Goal: Task Accomplishment & Management: Complete application form

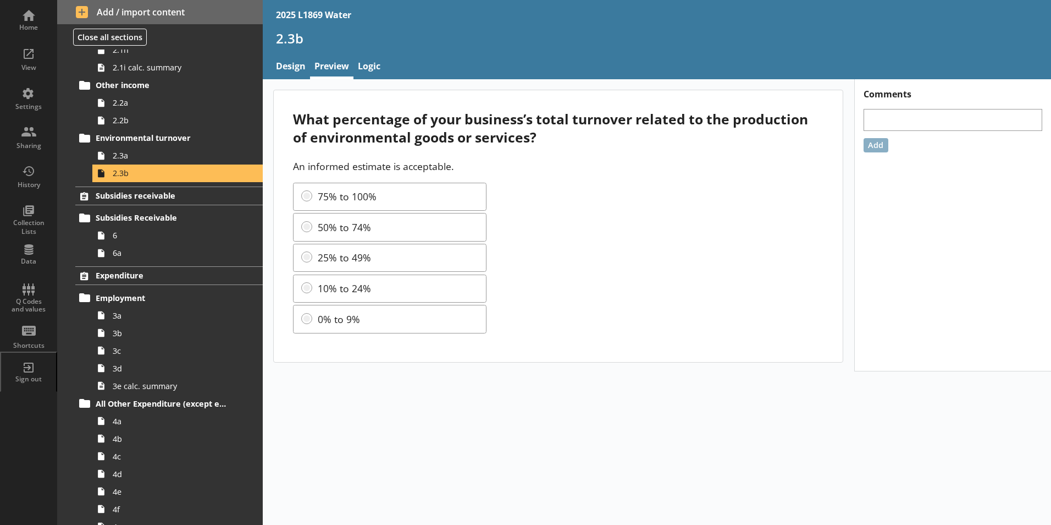
scroll to position [550, 0]
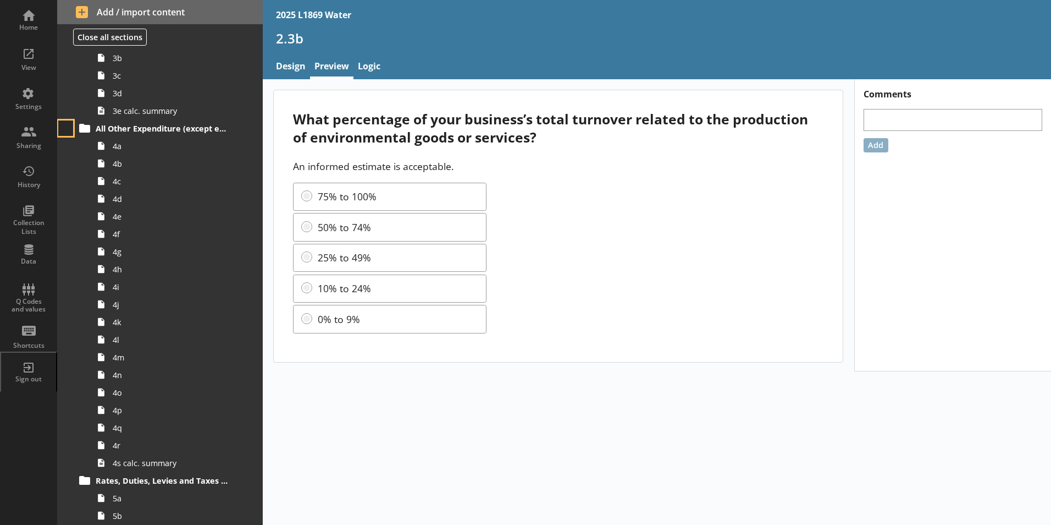
click at [68, 135] on button at bounding box center [65, 127] width 15 height 15
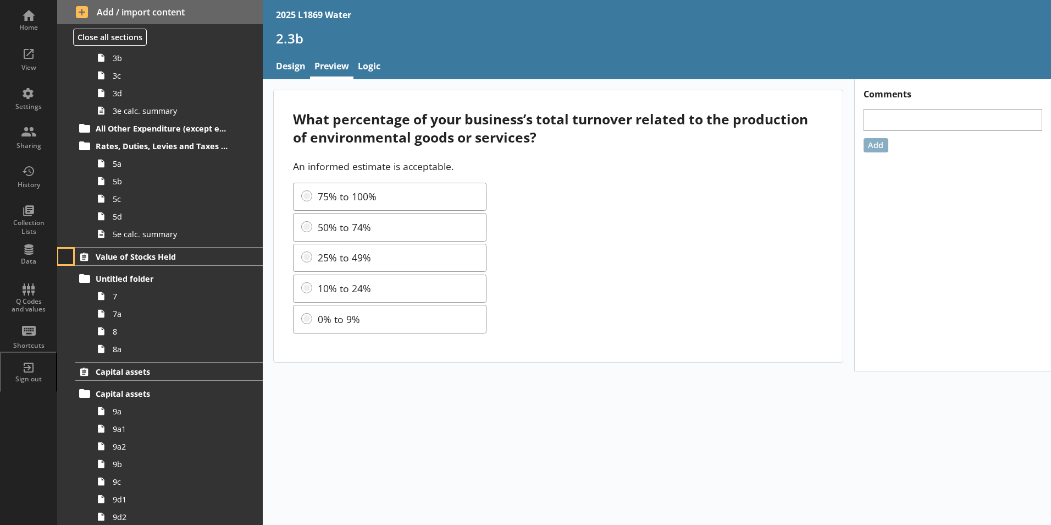
click at [70, 252] on button at bounding box center [65, 256] width 15 height 15
click at [67, 308] on button at bounding box center [65, 301] width 15 height 15
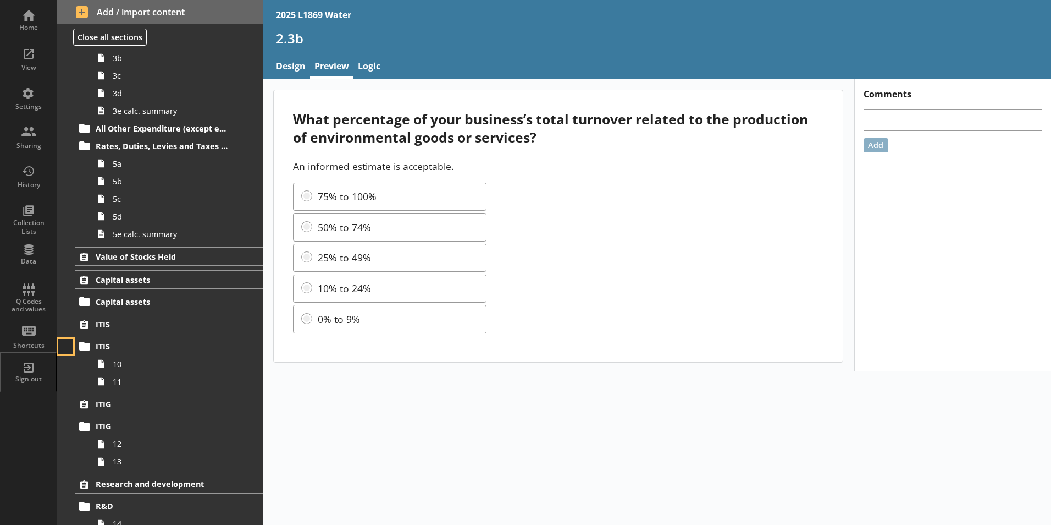
click at [69, 345] on button at bounding box center [65, 346] width 15 height 15
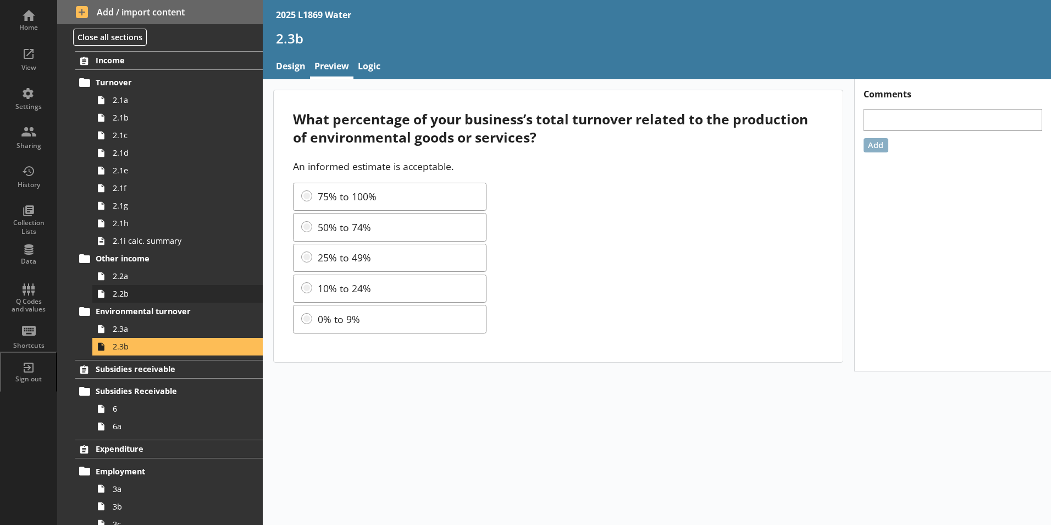
scroll to position [0, 0]
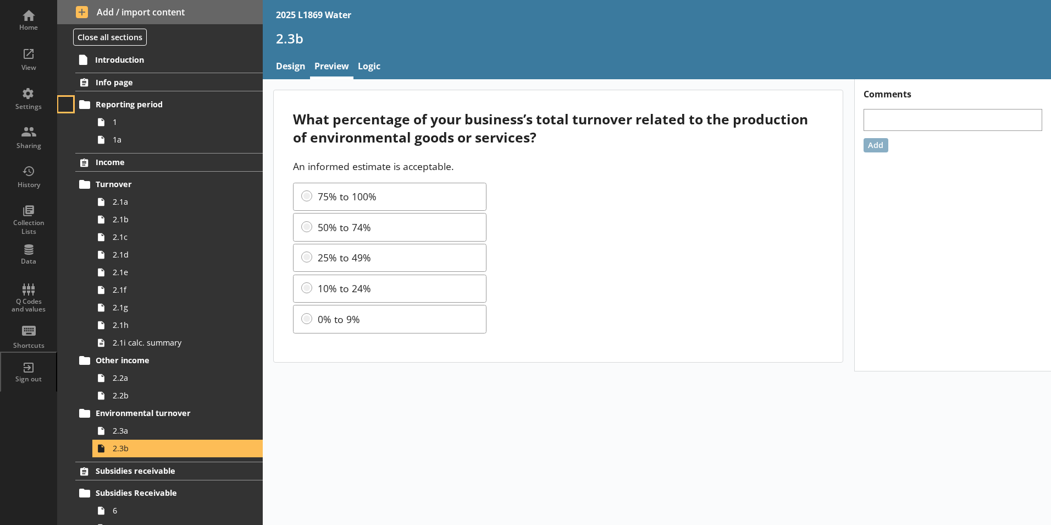
click at [68, 110] on button at bounding box center [65, 104] width 15 height 15
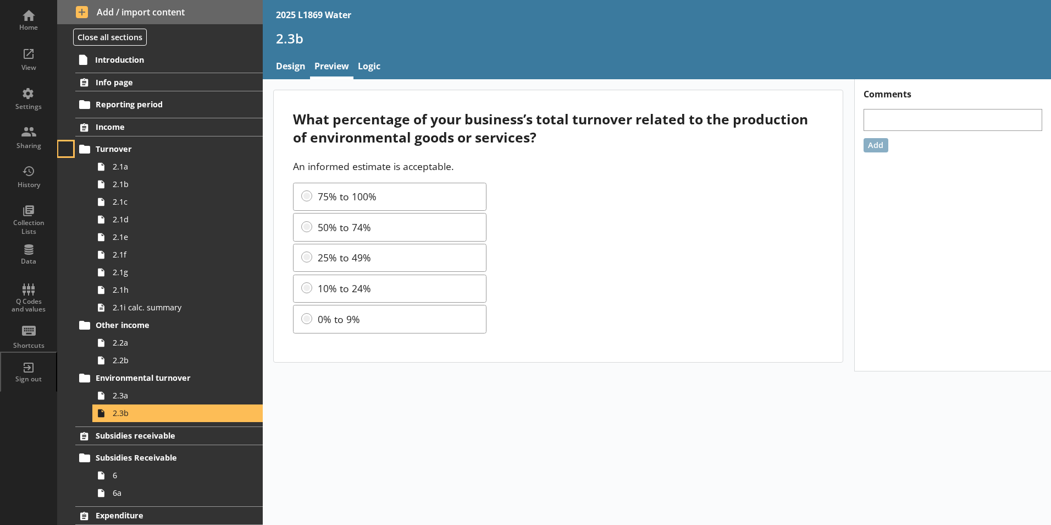
click at [64, 146] on button at bounding box center [65, 148] width 15 height 15
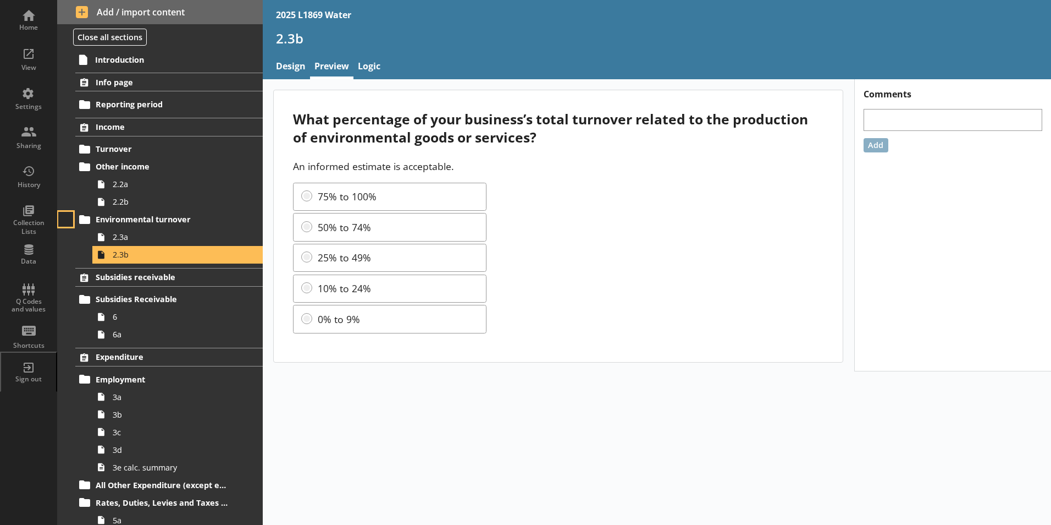
click at [62, 223] on button at bounding box center [65, 219] width 15 height 15
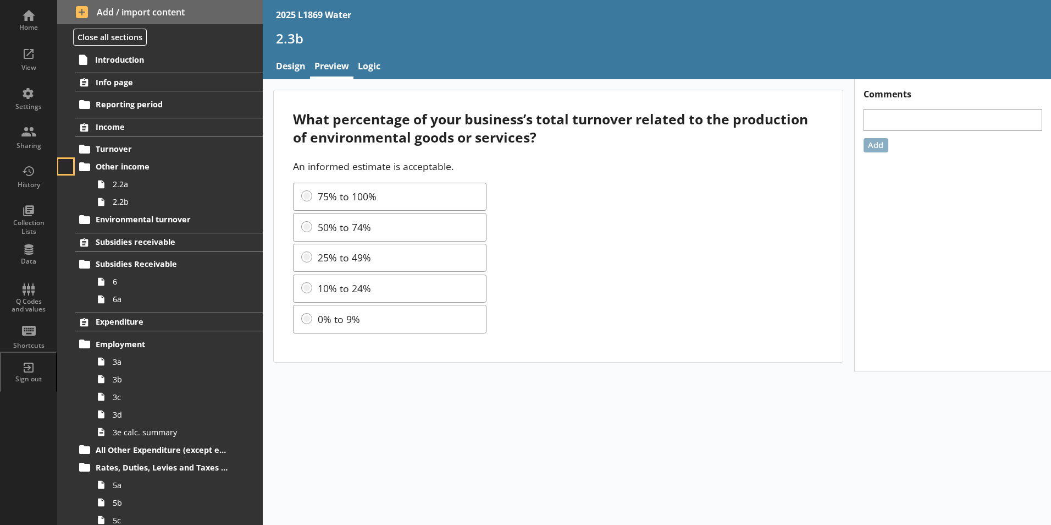
click at [68, 171] on button at bounding box center [65, 166] width 15 height 15
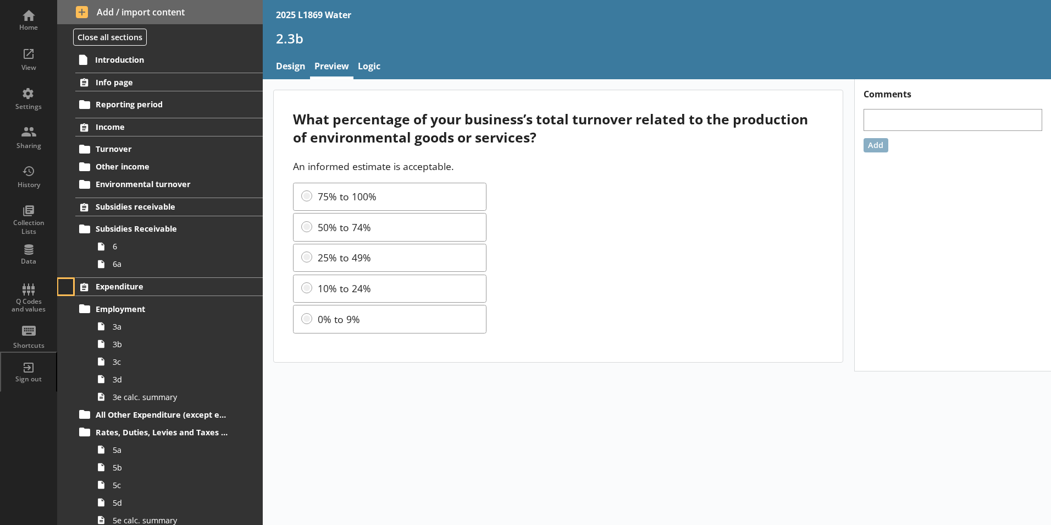
click at [68, 288] on button at bounding box center [65, 286] width 15 height 15
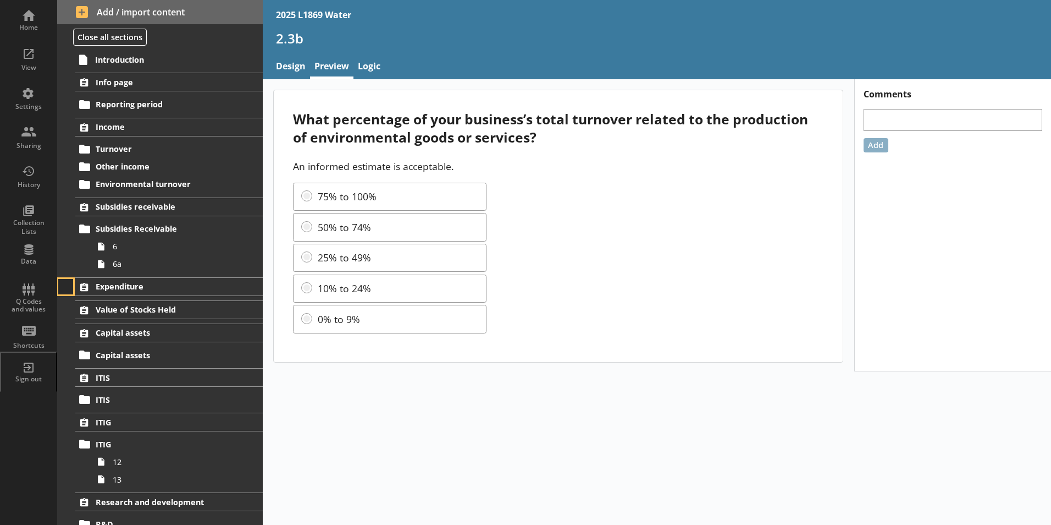
click at [68, 288] on button at bounding box center [65, 286] width 15 height 15
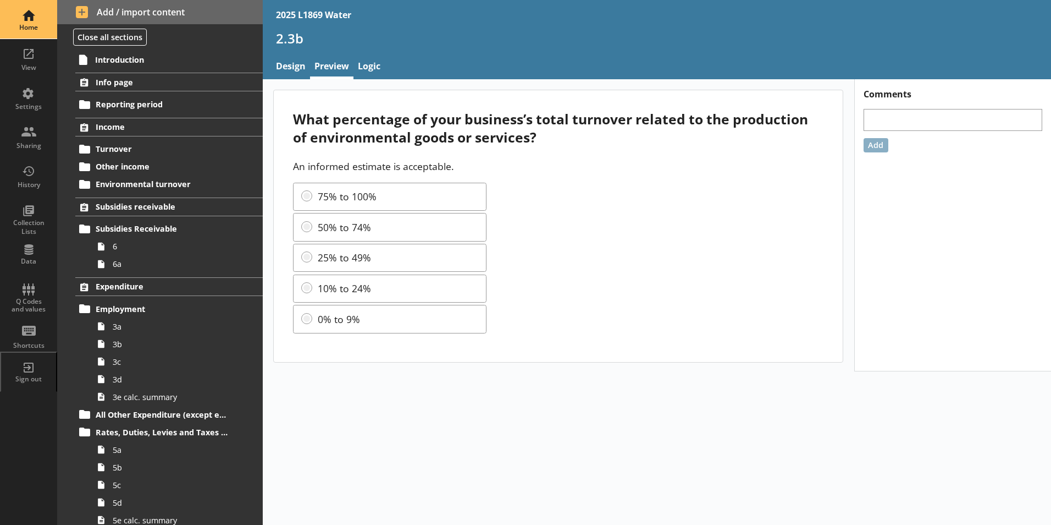
click at [42, 12] on div "Home" at bounding box center [28, 19] width 38 height 38
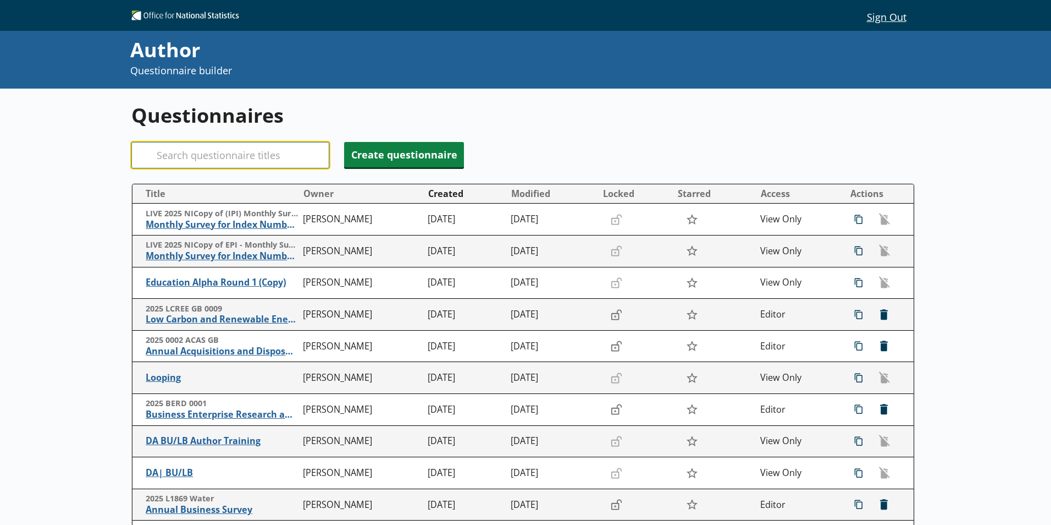
click at [189, 153] on input "Search" at bounding box center [230, 155] width 198 height 26
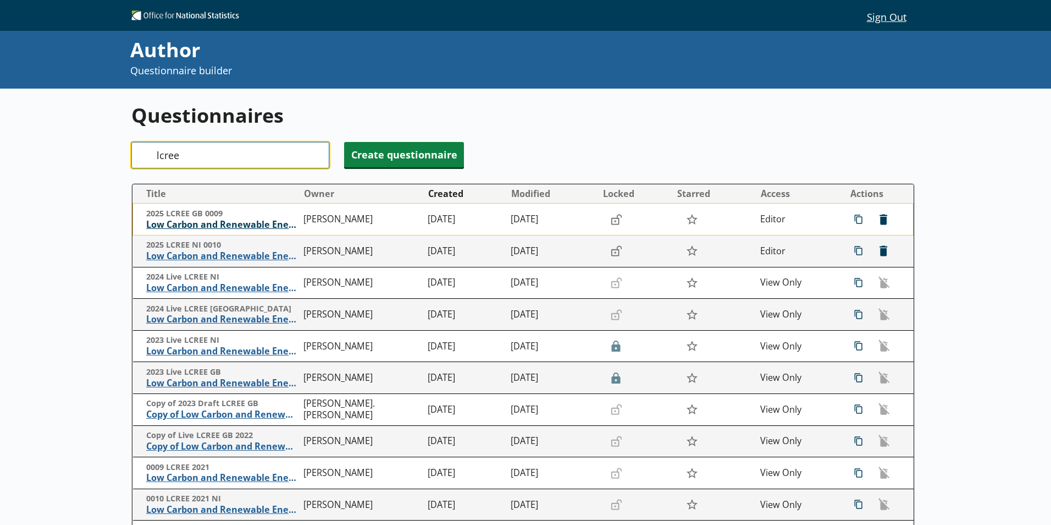
type input "lcree"
click at [206, 228] on span "Low Carbon and Renewable Energy Economy Survey" at bounding box center [222, 225] width 152 height 12
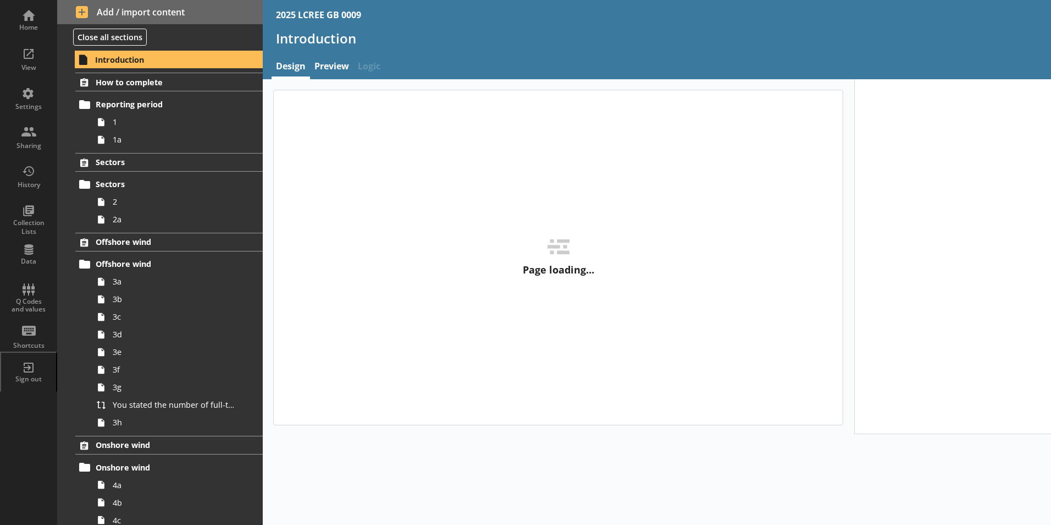
type textarea "x"
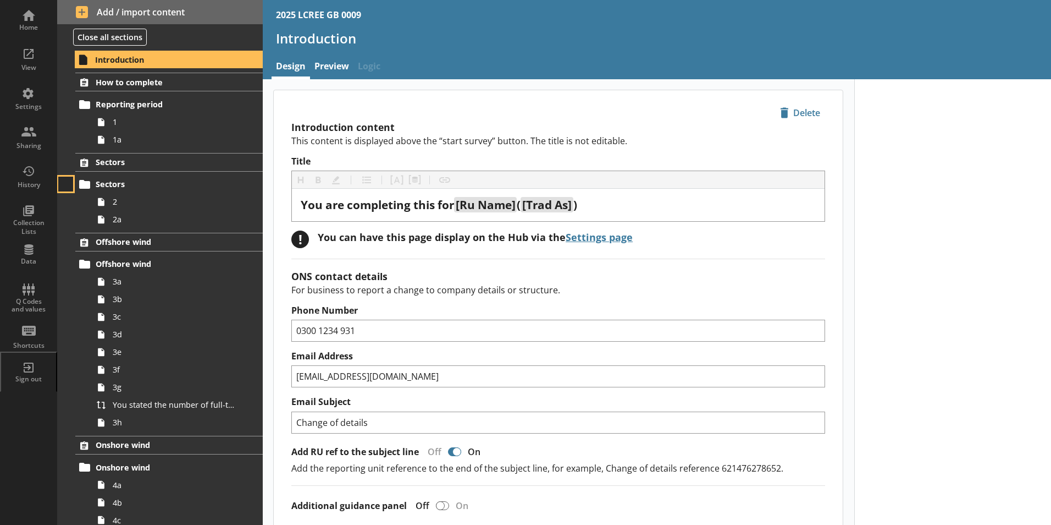
click at [70, 181] on button at bounding box center [65, 184] width 15 height 15
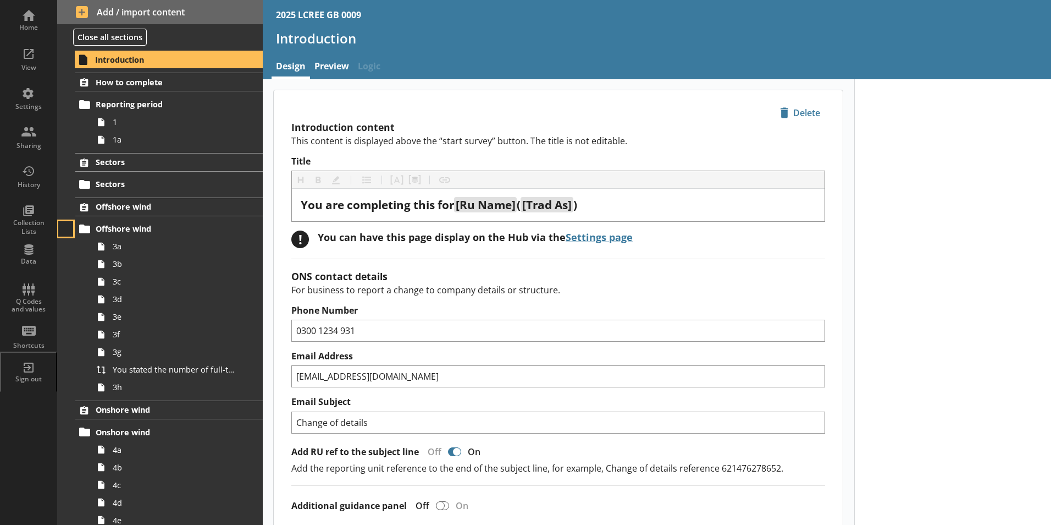
click at [70, 233] on button at bounding box center [65, 228] width 15 height 15
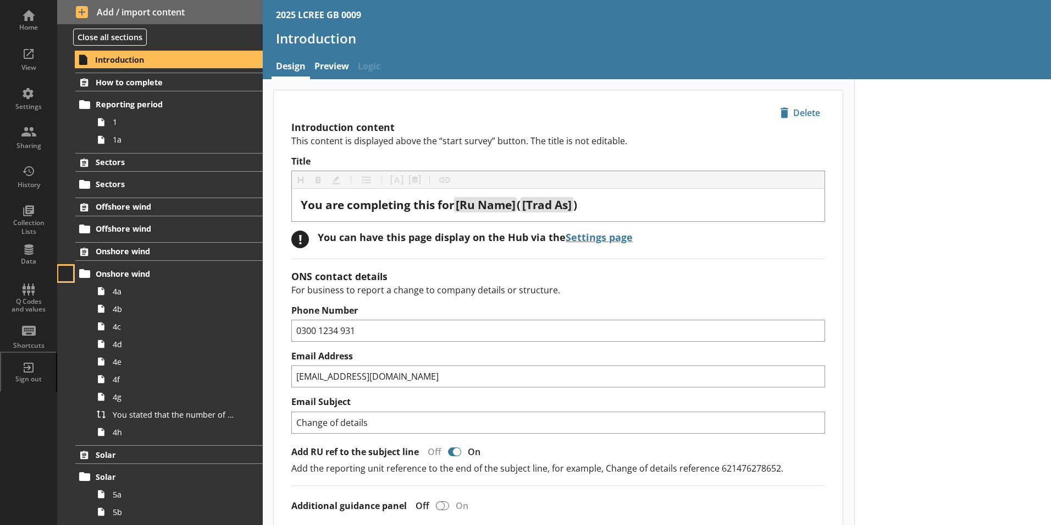
click at [70, 270] on button at bounding box center [65, 273] width 15 height 15
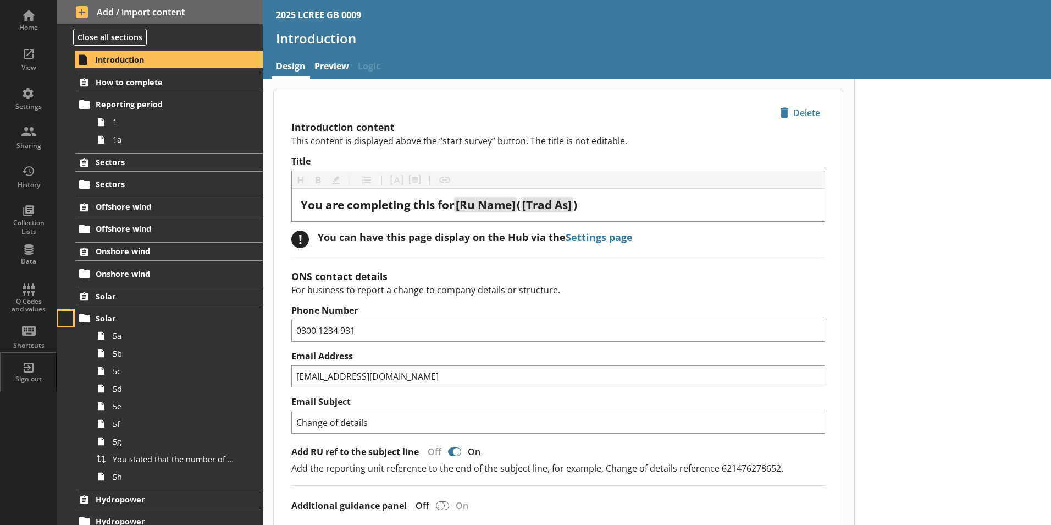
click at [71, 316] on button at bounding box center [65, 318] width 15 height 15
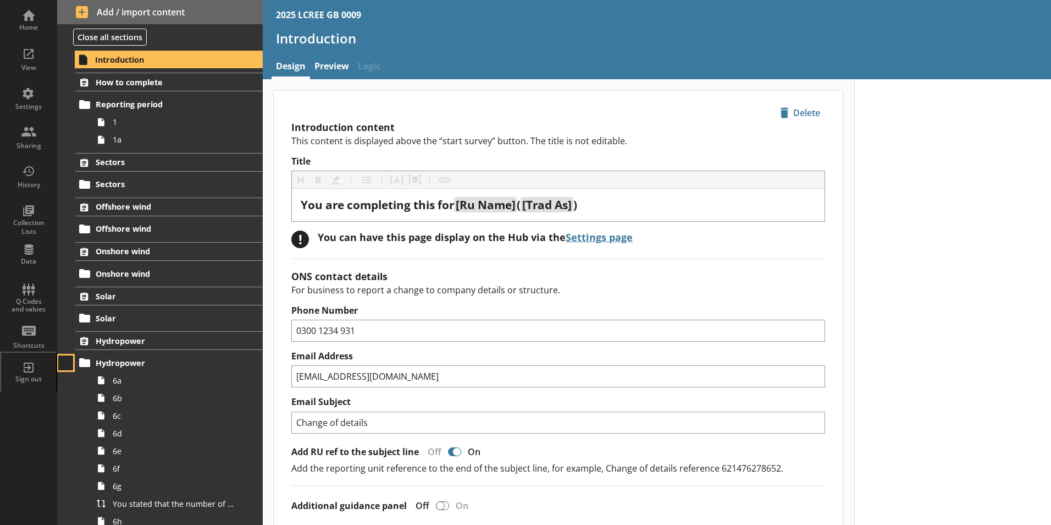
click at [66, 359] on button at bounding box center [65, 362] width 15 height 15
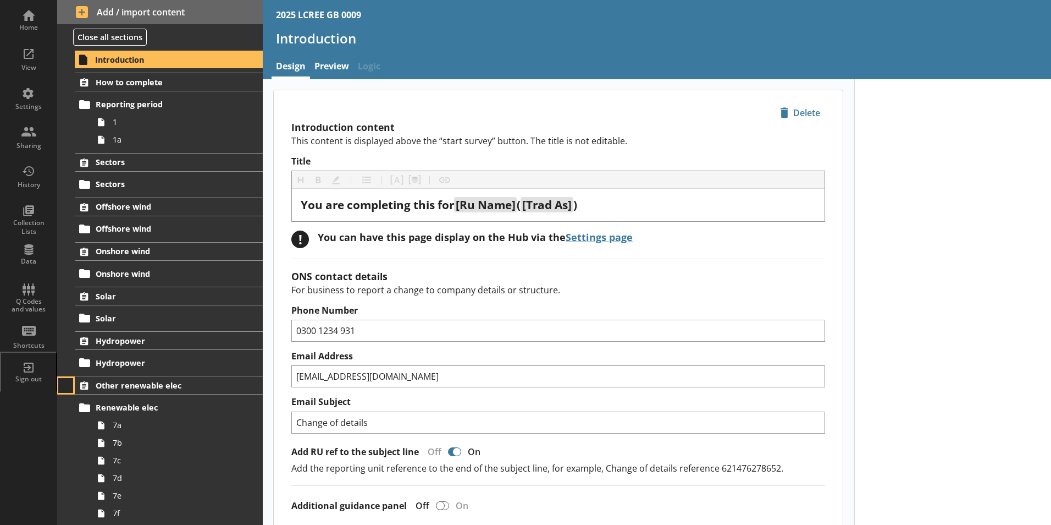
click at [66, 391] on button at bounding box center [65, 385] width 15 height 15
click at [70, 363] on button at bounding box center [65, 362] width 15 height 15
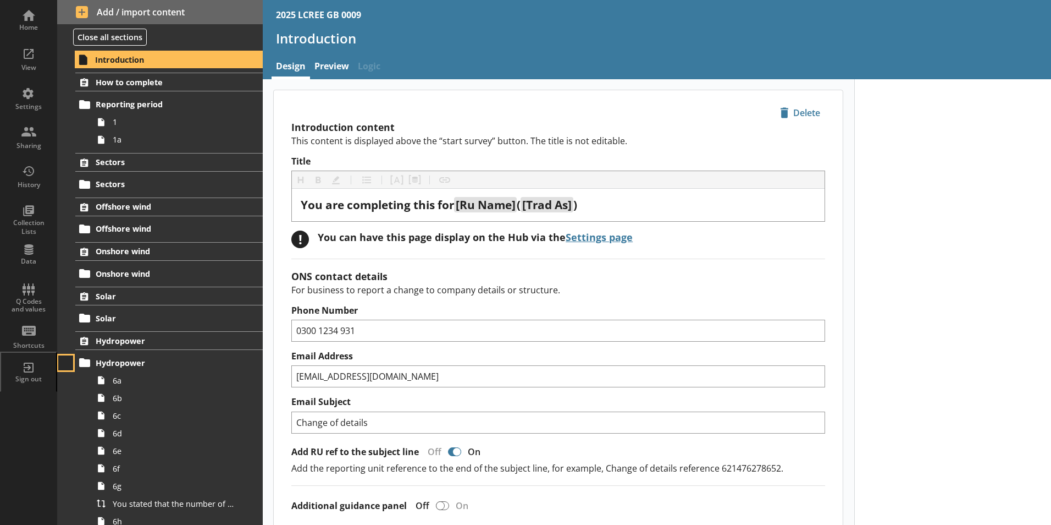
click at [70, 363] on button at bounding box center [65, 362] width 15 height 15
click at [66, 341] on button at bounding box center [65, 340] width 15 height 15
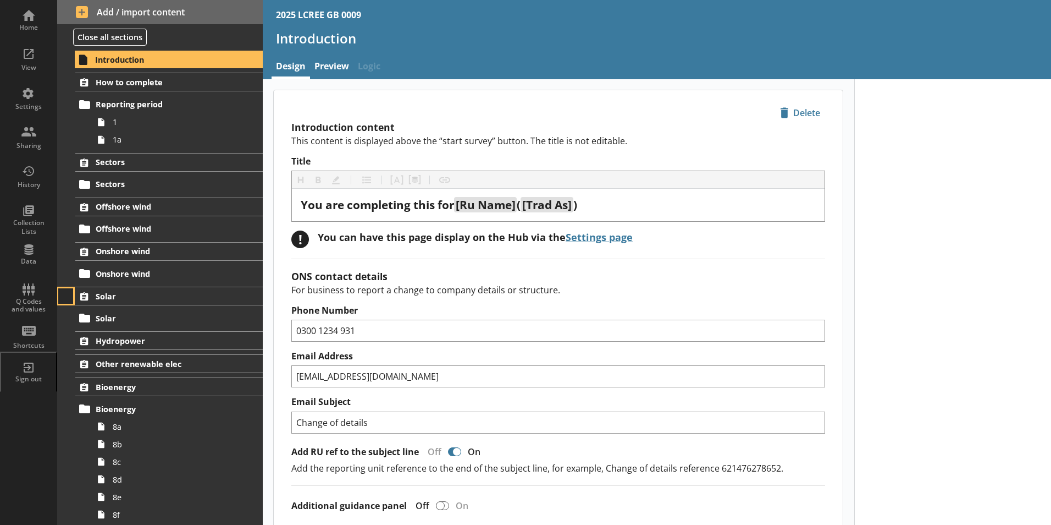
click at [67, 300] on button at bounding box center [65, 295] width 15 height 15
click at [63, 250] on button at bounding box center [65, 251] width 15 height 15
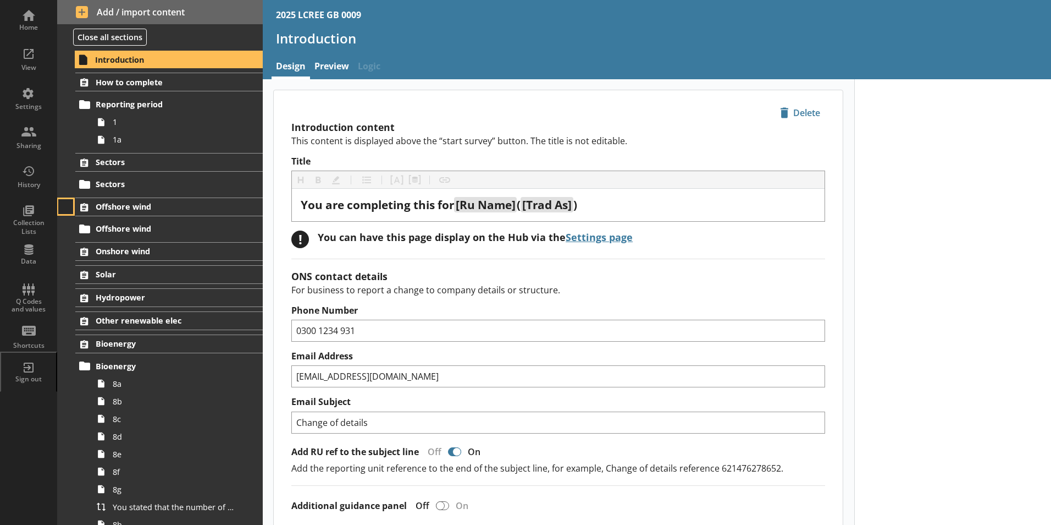
click at [67, 211] on button at bounding box center [65, 206] width 15 height 15
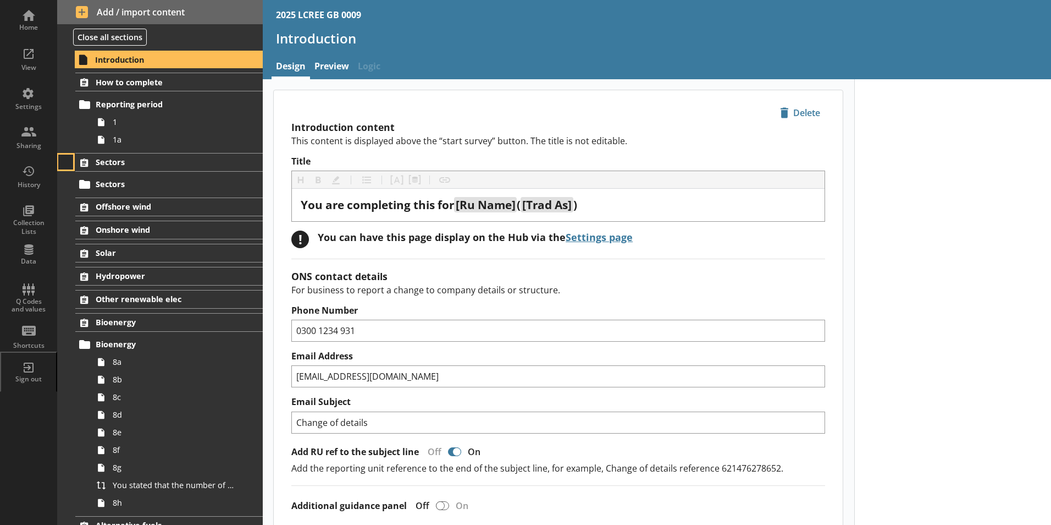
click at [62, 163] on button at bounding box center [65, 162] width 15 height 15
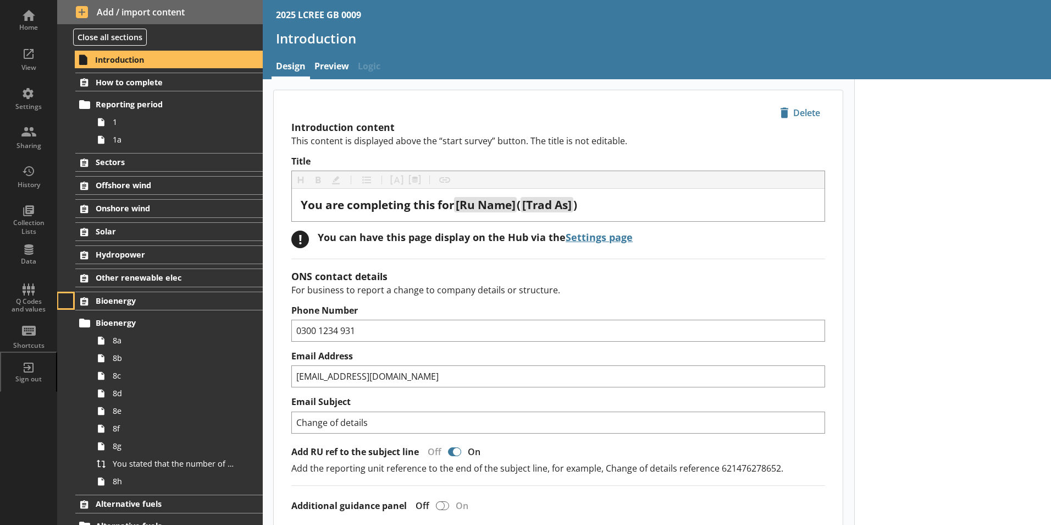
click at [65, 301] on button at bounding box center [65, 300] width 15 height 15
click at [70, 277] on button at bounding box center [65, 277] width 15 height 15
click at [68, 304] on button at bounding box center [65, 299] width 15 height 15
click at [67, 297] on button at bounding box center [65, 299] width 15 height 15
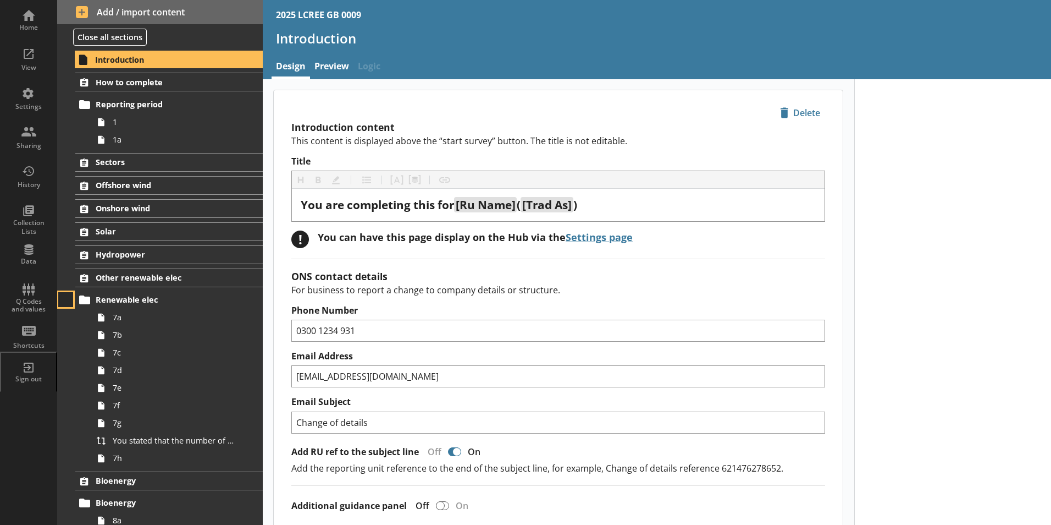
click at [67, 297] on button at bounding box center [65, 299] width 15 height 15
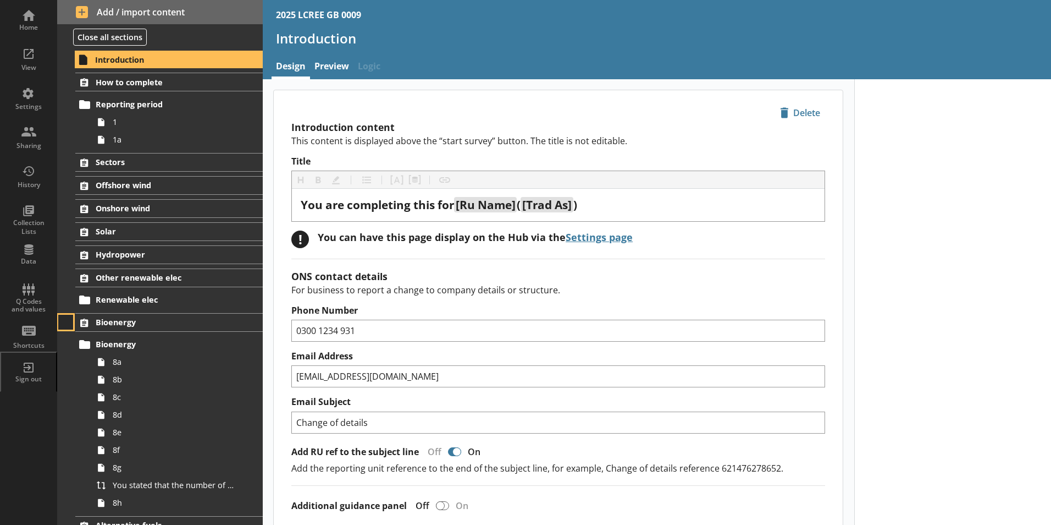
click at [66, 320] on button at bounding box center [65, 322] width 15 height 15
click at [67, 341] on button at bounding box center [65, 344] width 15 height 15
click at [68, 363] on button at bounding box center [65, 366] width 15 height 15
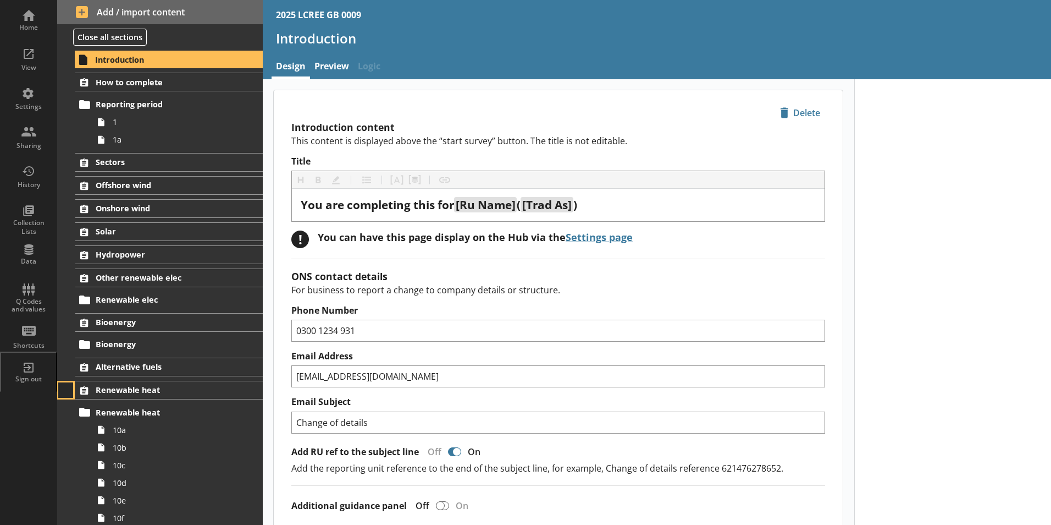
click at [69, 388] on button at bounding box center [65, 389] width 15 height 15
click at [65, 434] on button at bounding box center [65, 434] width 15 height 15
